Goal: Find specific page/section: Find specific page/section

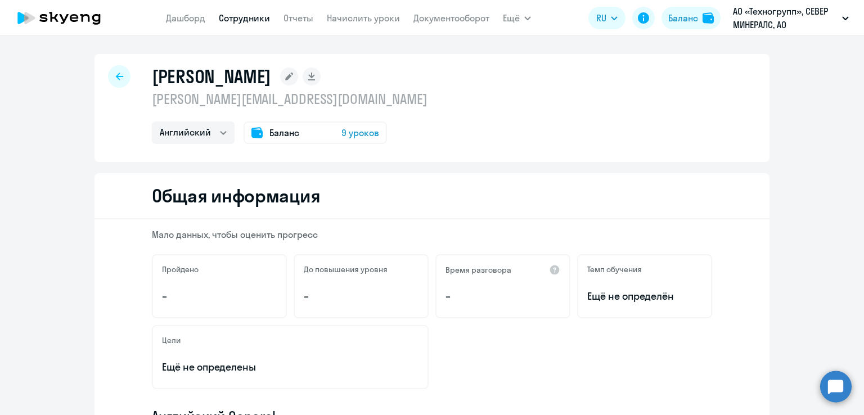
select select "english"
click at [195, 21] on link "Дашборд" at bounding box center [185, 17] width 39 height 11
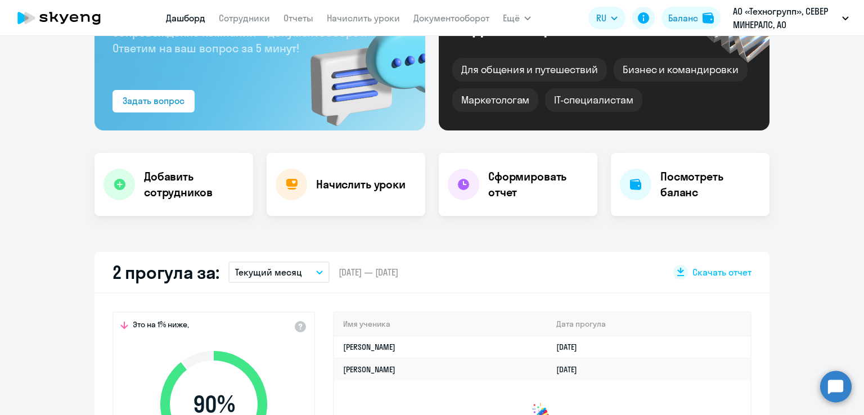
scroll to position [117, 0]
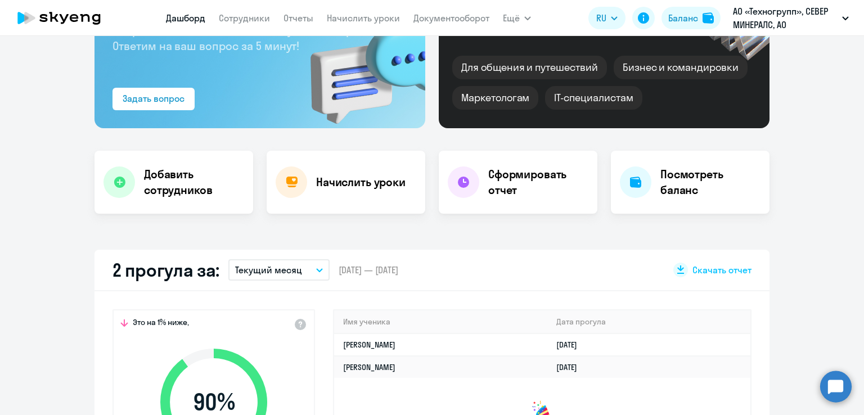
select select "30"
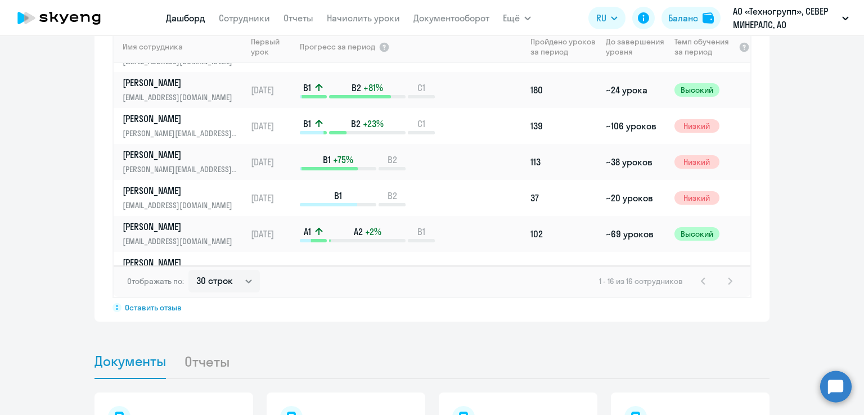
scroll to position [808, 0]
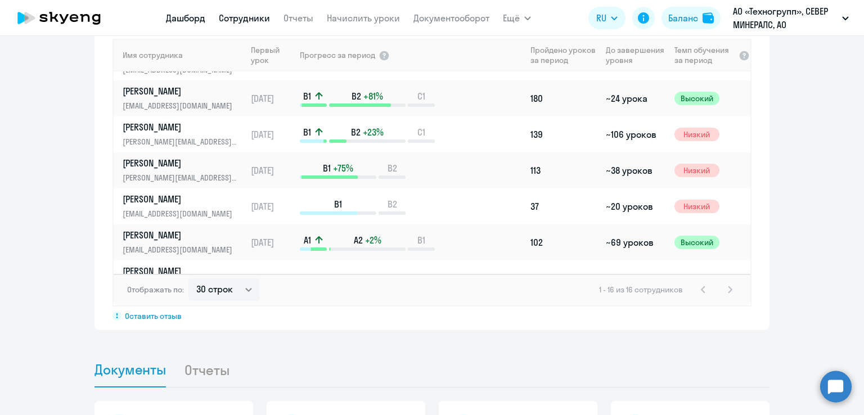
click at [255, 16] on link "Сотрудники" at bounding box center [244, 17] width 51 height 11
select select "30"
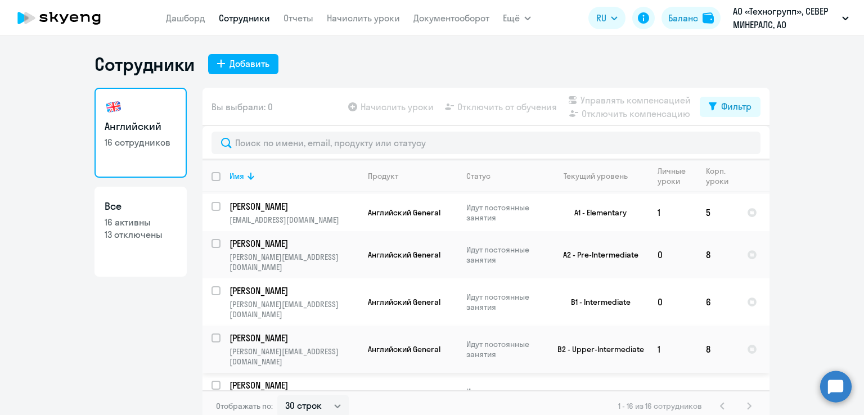
scroll to position [7, 0]
